Goal: Information Seeking & Learning: Find specific page/section

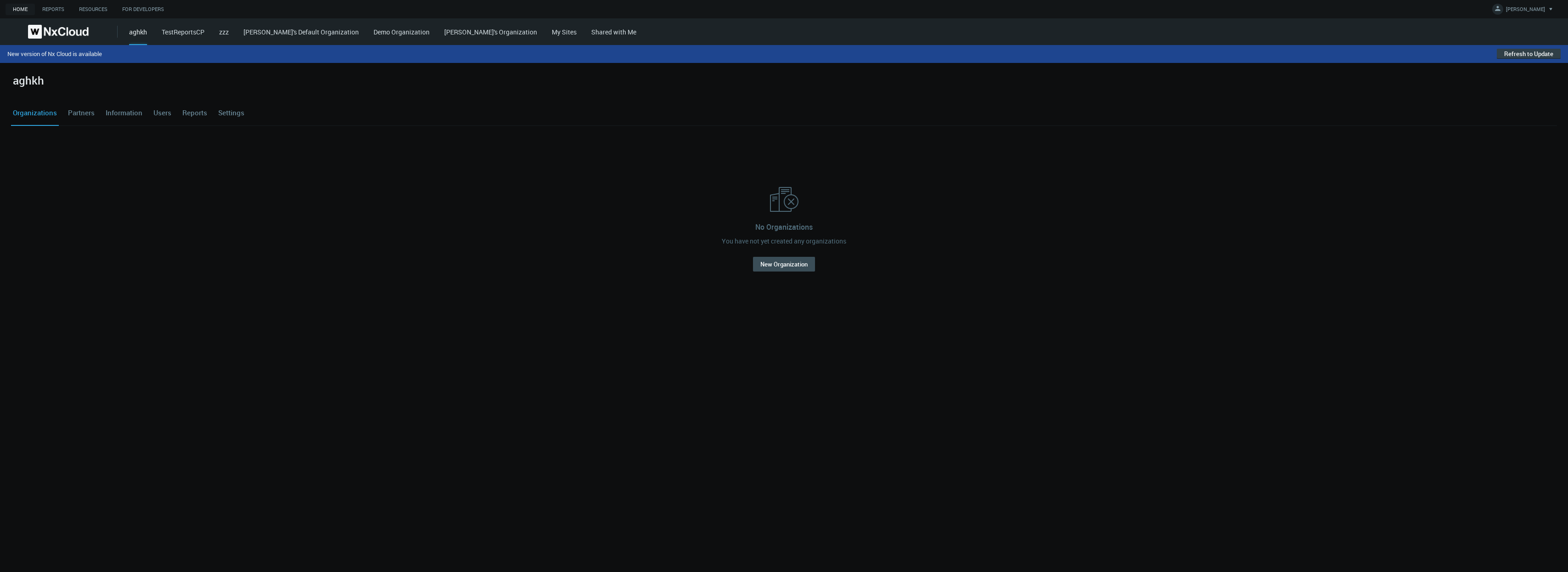
click at [1539, 55] on button "Refresh to Update" at bounding box center [1528, 53] width 64 height 10
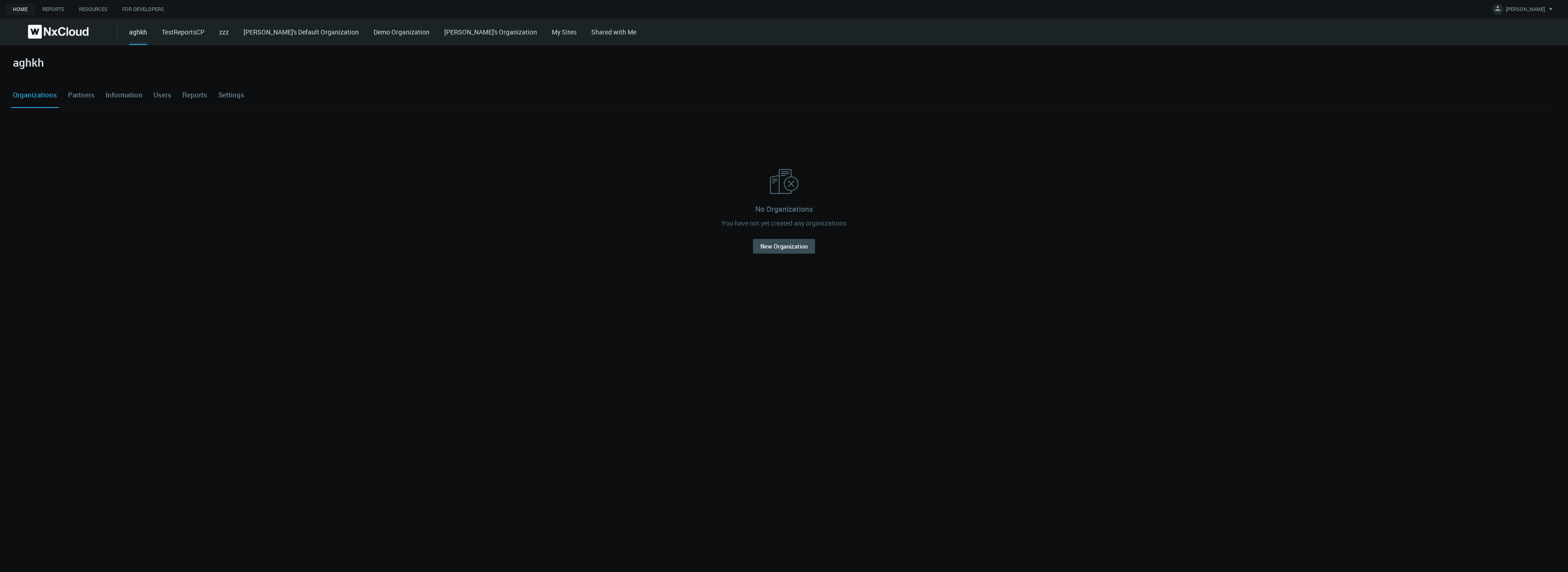
click at [393, 34] on link "Demo Organization" at bounding box center [401, 32] width 56 height 9
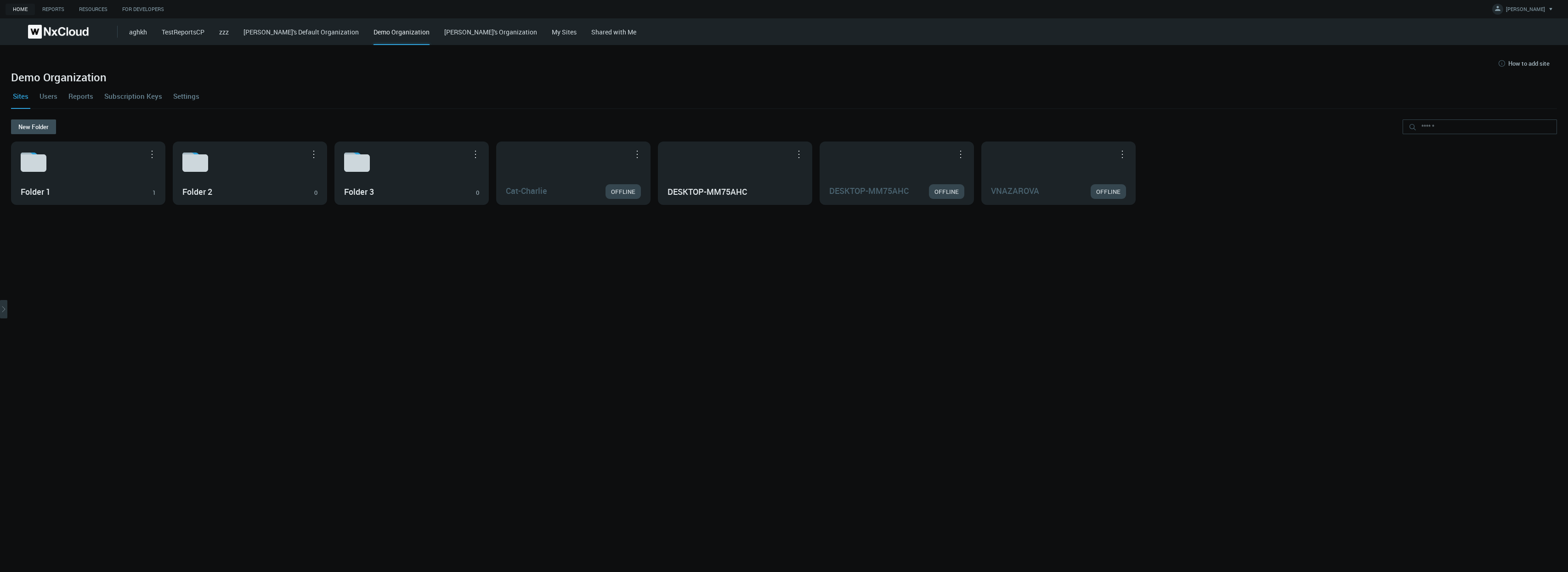
click at [480, 25] on div "aghkh TestReportsCP zzz azaretskaya's Default Organization Demo Organization ka…" at bounding box center [848, 32] width 1439 height 27
click at [552, 32] on link "My Sites" at bounding box center [564, 32] width 25 height 9
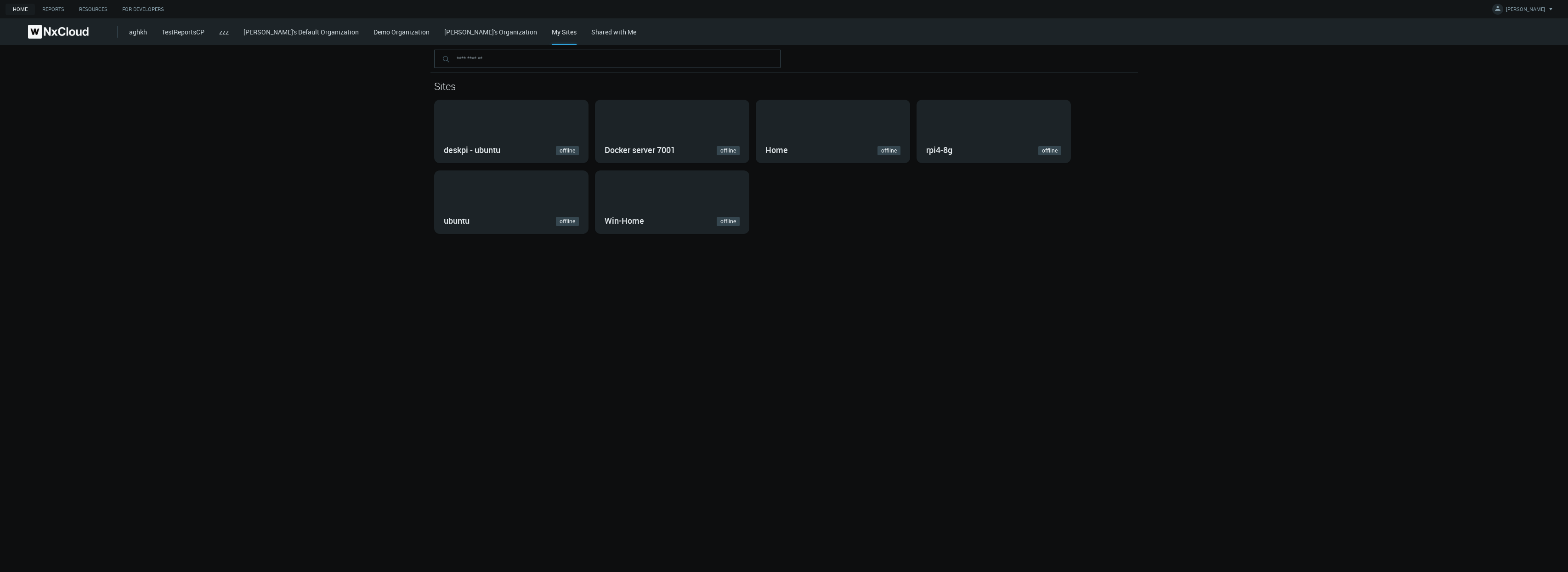
click at [591, 34] on link "Shared with Me" at bounding box center [613, 32] width 45 height 9
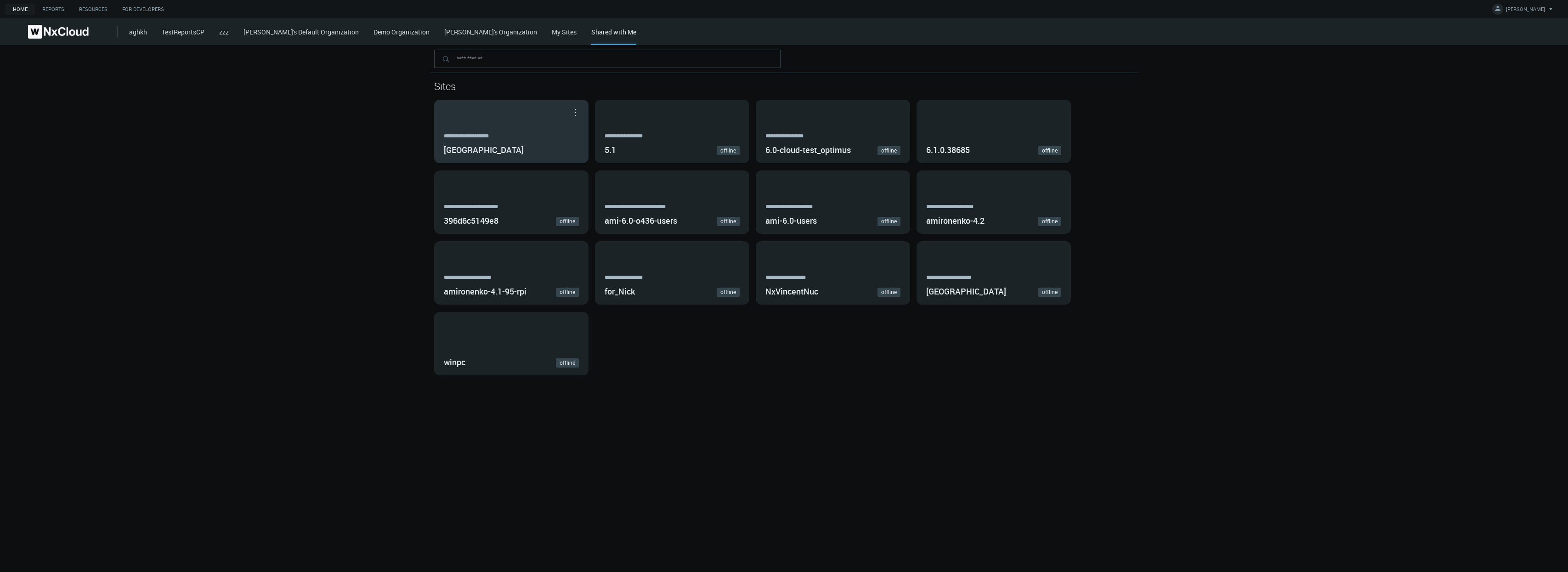
click at [526, 124] on div "**********" at bounding box center [511, 131] width 154 height 63
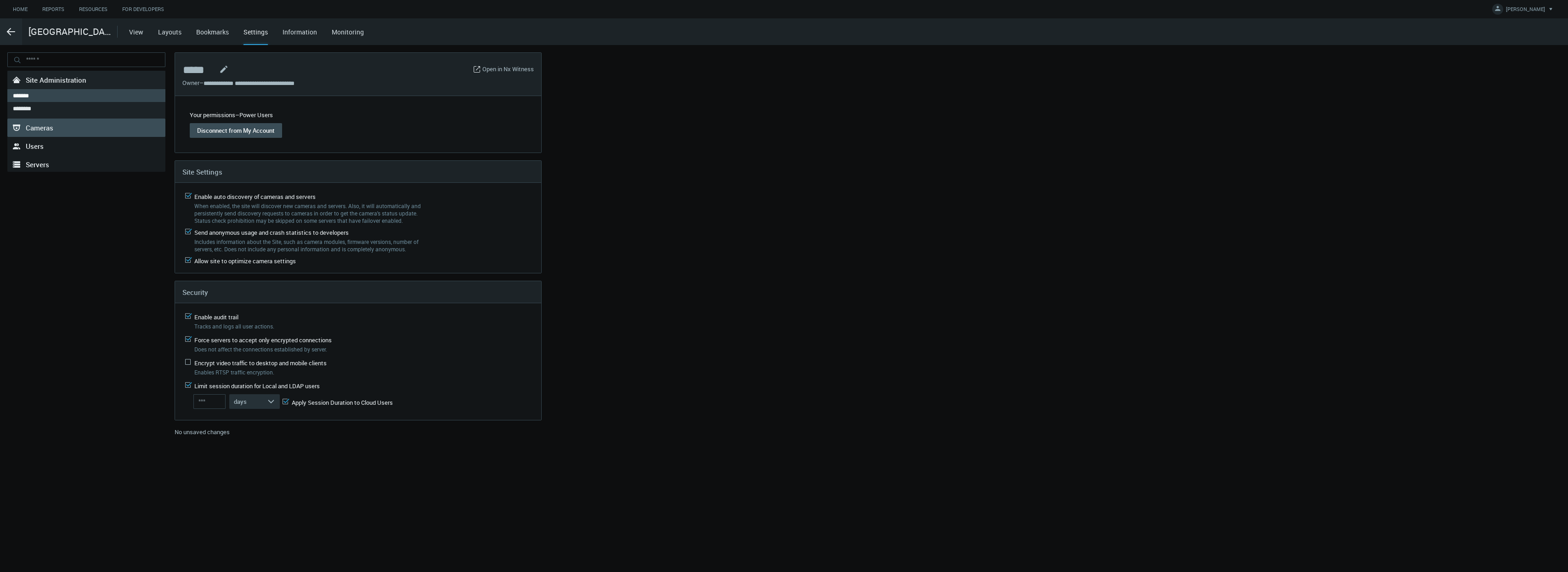
click at [112, 129] on link ".st0{fill-rule:evenodd;clip-rule:evenodd;fill:#2B383F;} Cameras" at bounding box center [86, 128] width 158 height 19
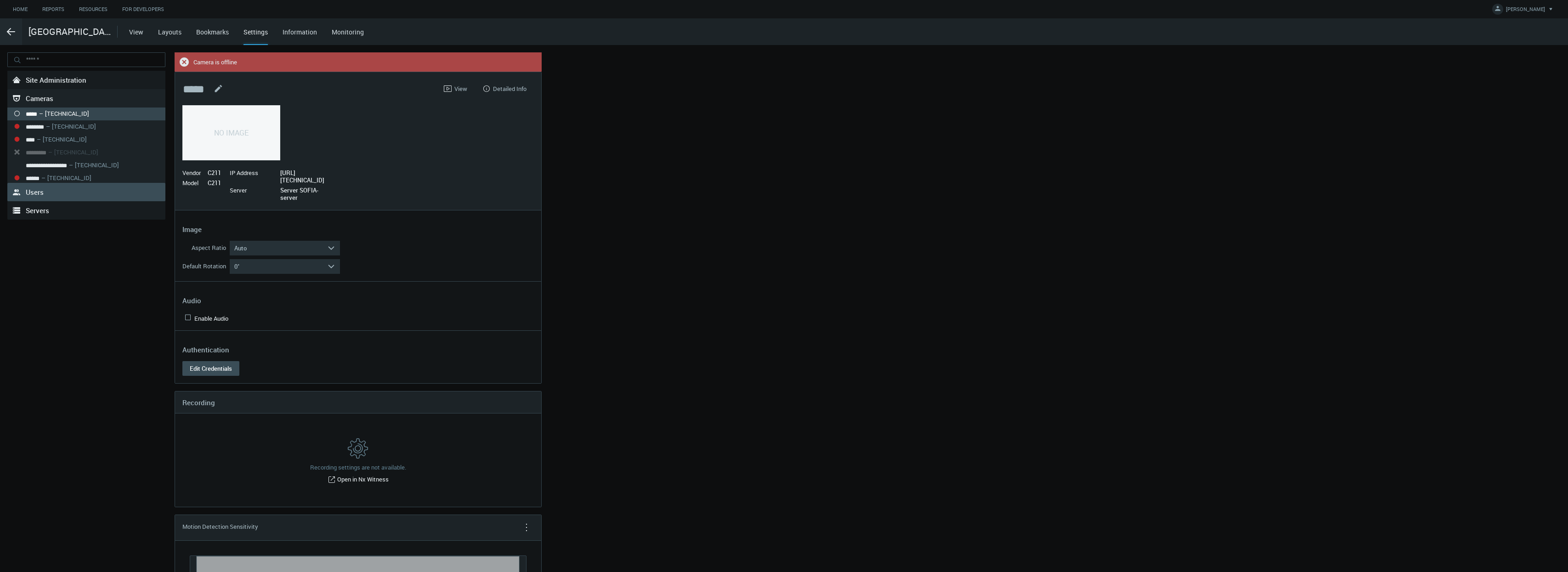
click at [103, 196] on link ".st0{fill-rule:evenodd;clip-rule:evenodd;fill:#2B383F;} Users" at bounding box center [86, 192] width 158 height 19
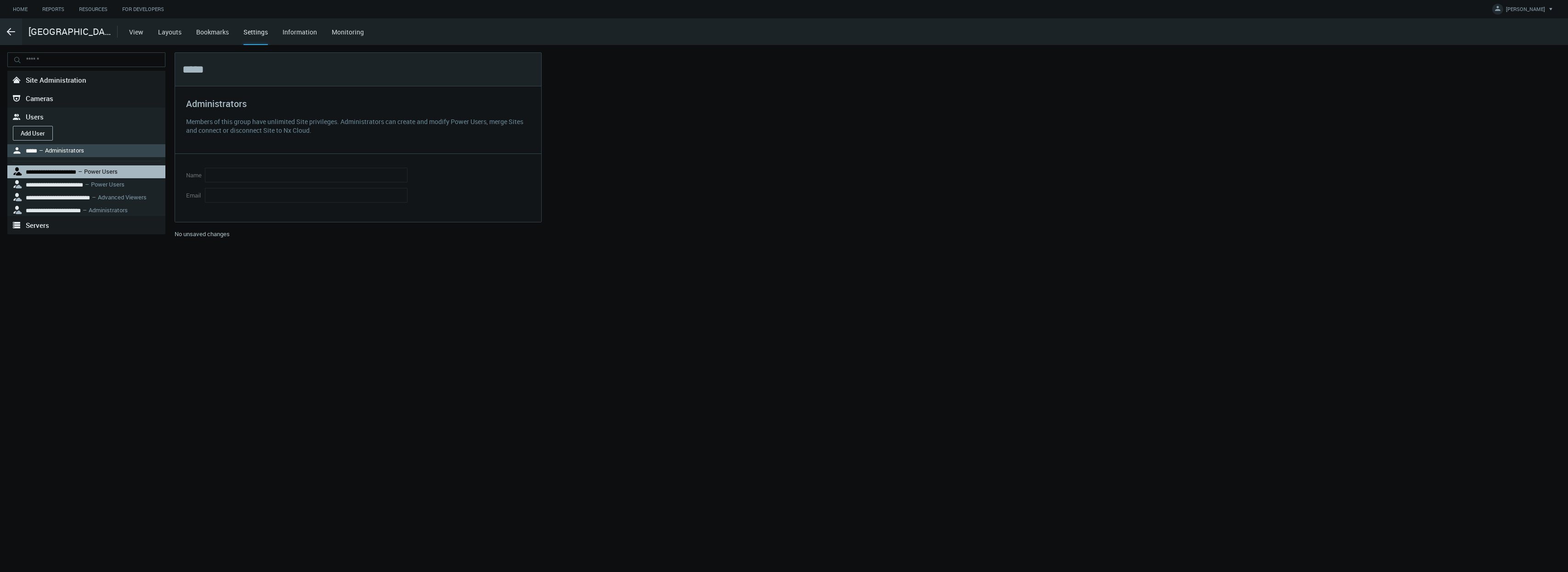
click at [113, 172] on nx-search-highlight "Power Users" at bounding box center [101, 171] width 34 height 8
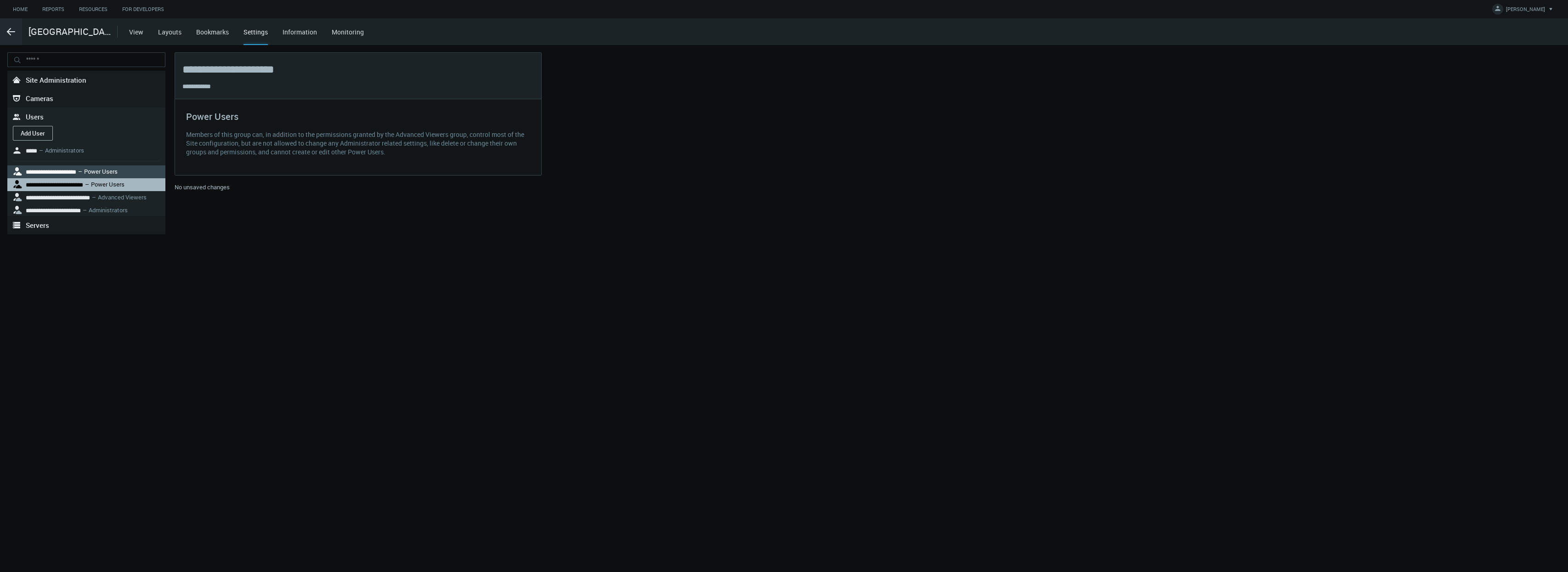
click at [112, 185] on nx-search-highlight "Power Users" at bounding box center [108, 184] width 34 height 8
click at [112, 195] on span "– Advanced Viewers" at bounding box center [118, 196] width 57 height 8
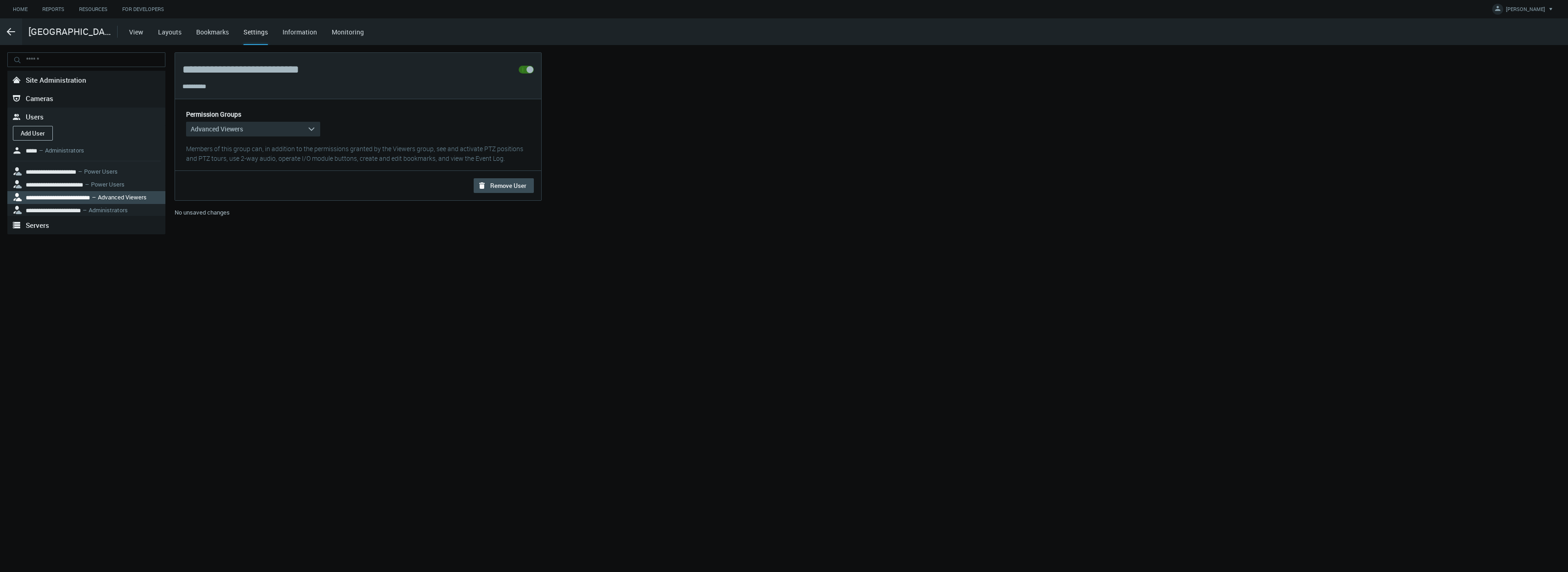
click at [260, 117] on div "Permission Groups Advanced Viewers arrow_expand Built-In Advanced Viewers Viewe…" at bounding box center [251, 123] width 138 height 26
click at [260, 127] on button "Advanced Viewers arrow_expand" at bounding box center [253, 129] width 134 height 15
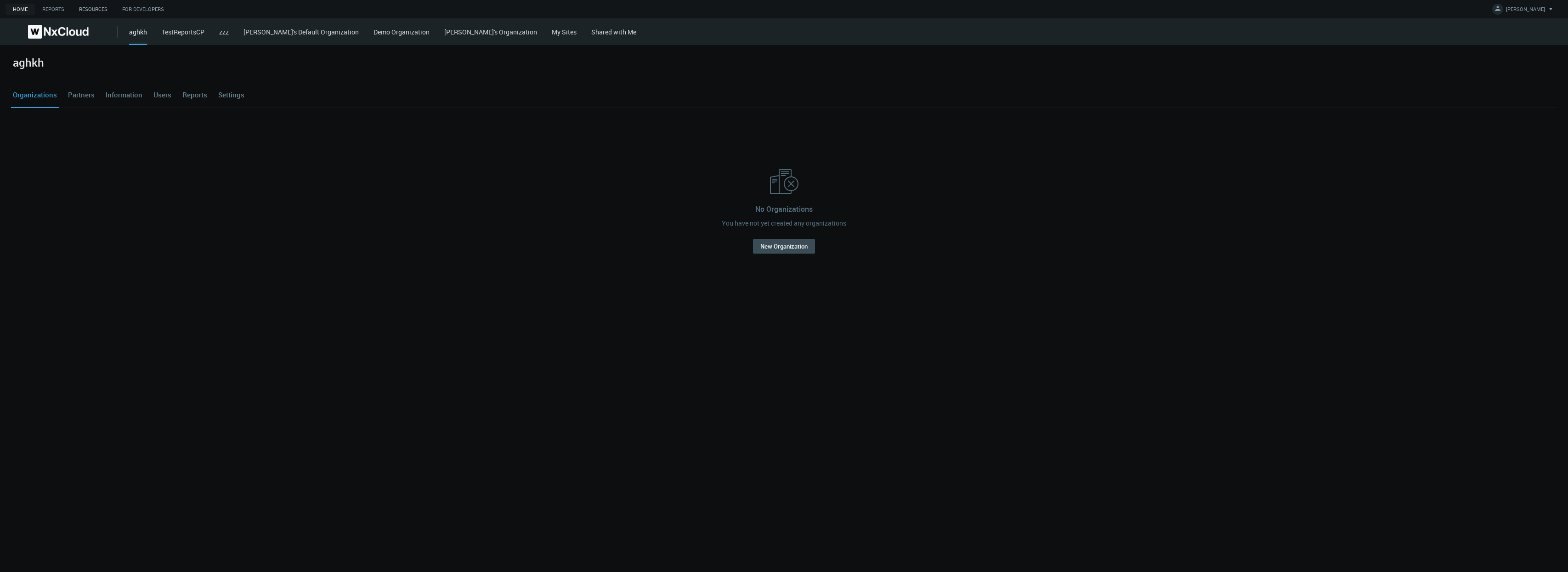
click at [96, 6] on link "Resources" at bounding box center [93, 9] width 43 height 11
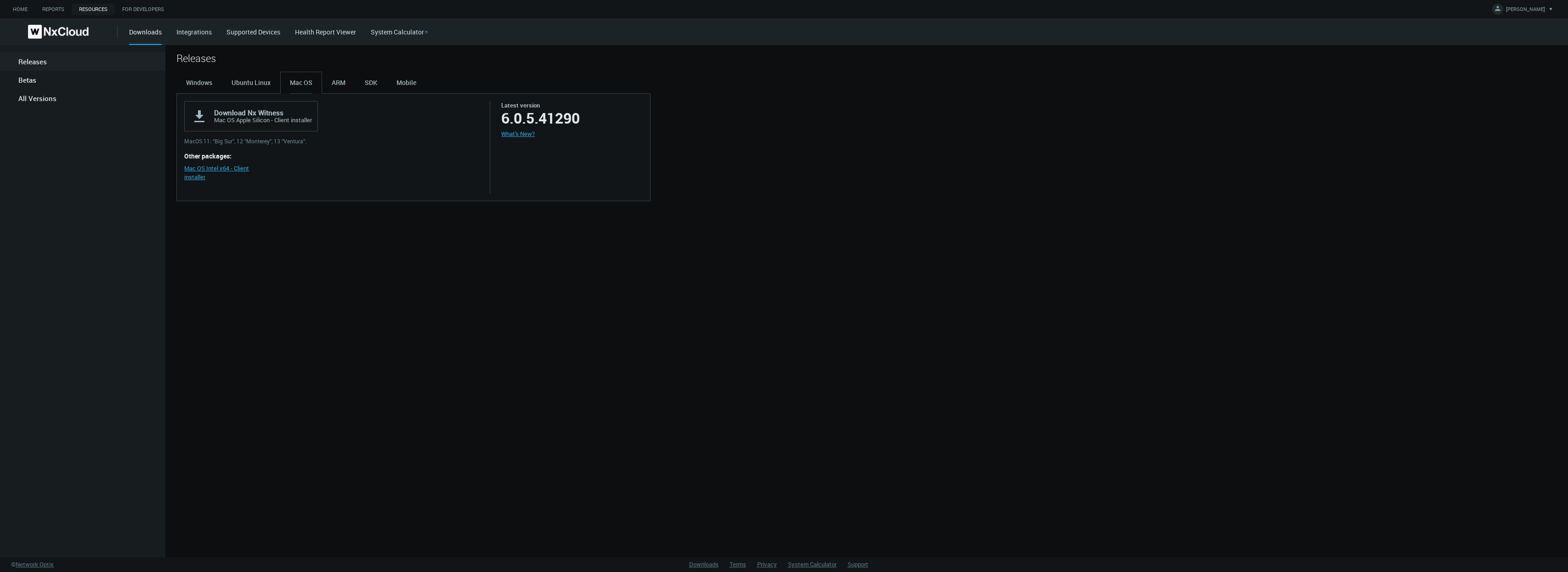
click at [263, 29] on link "Supported Devices" at bounding box center [253, 32] width 53 height 9
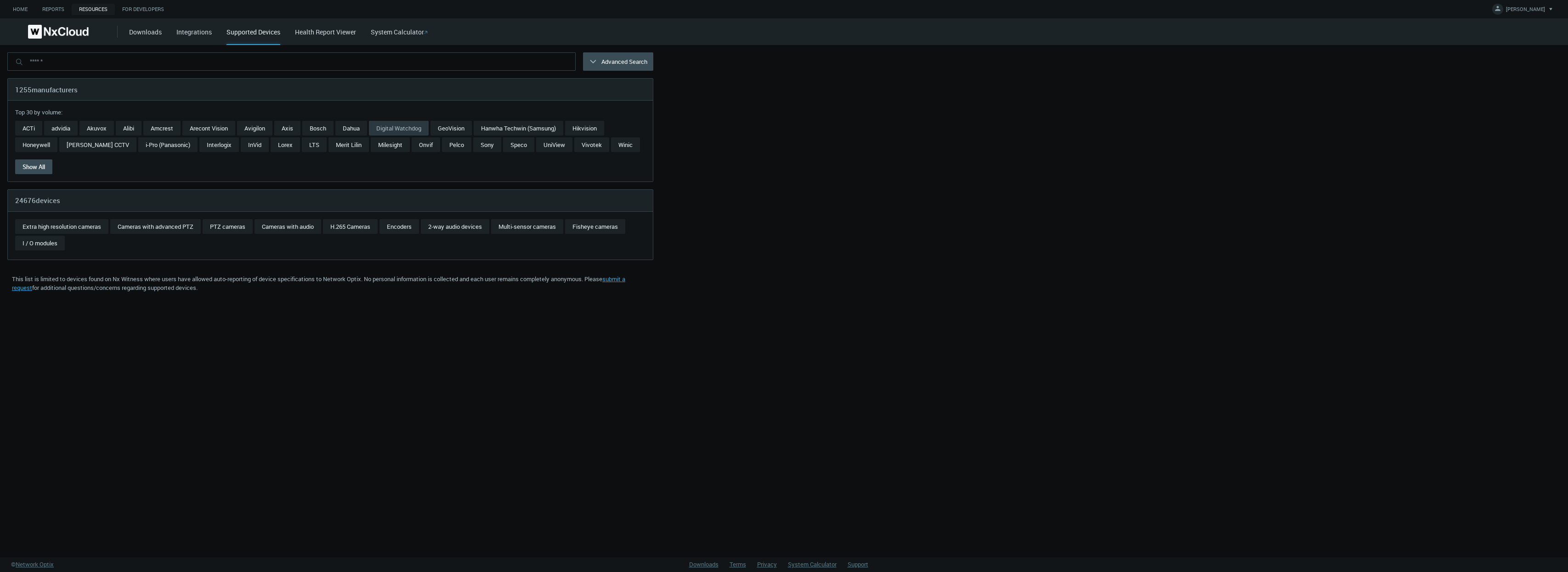
click at [415, 126] on link "Digital Watchdog" at bounding box center [399, 128] width 60 height 15
